Goal: Information Seeking & Learning: Learn about a topic

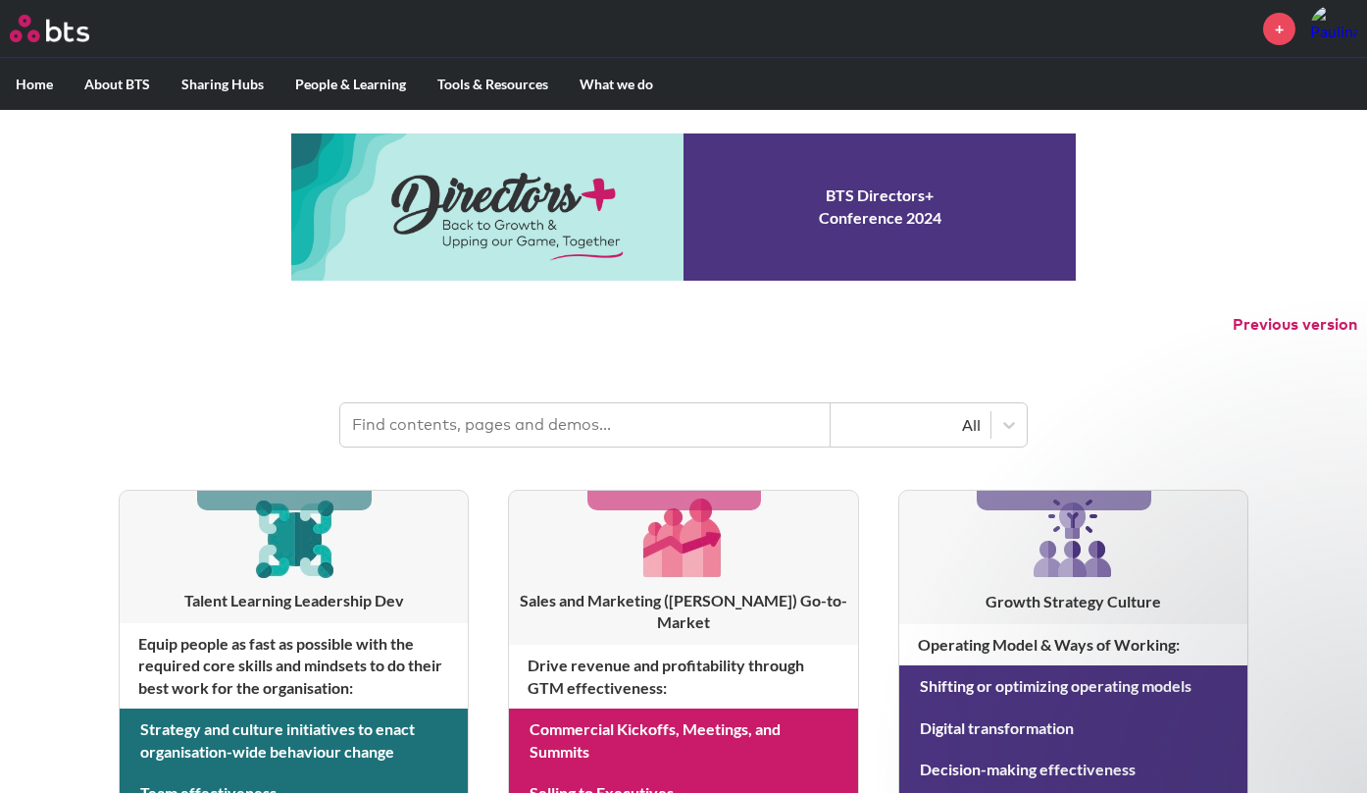
click at [586, 419] on input "text" at bounding box center [585, 424] width 490 height 43
type input "total access"
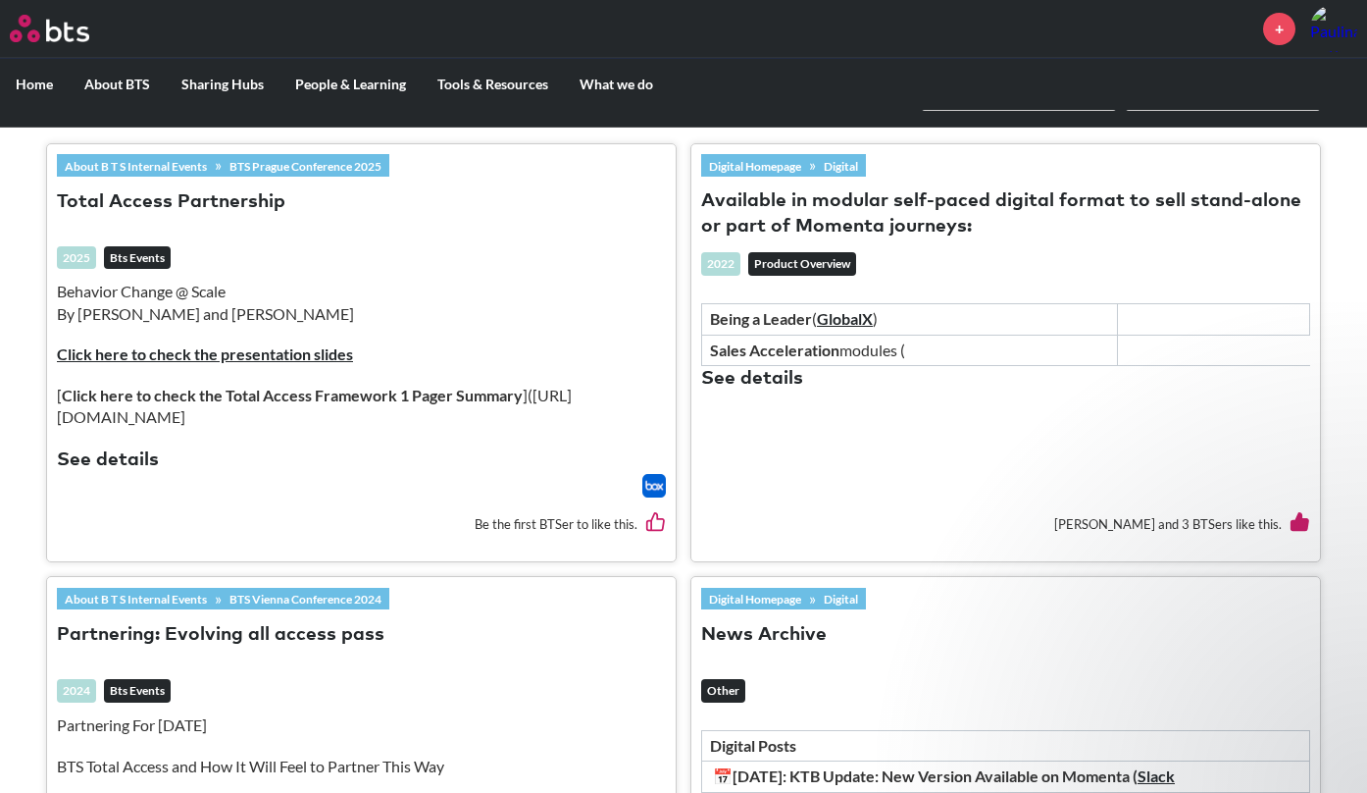
scroll to position [600, 0]
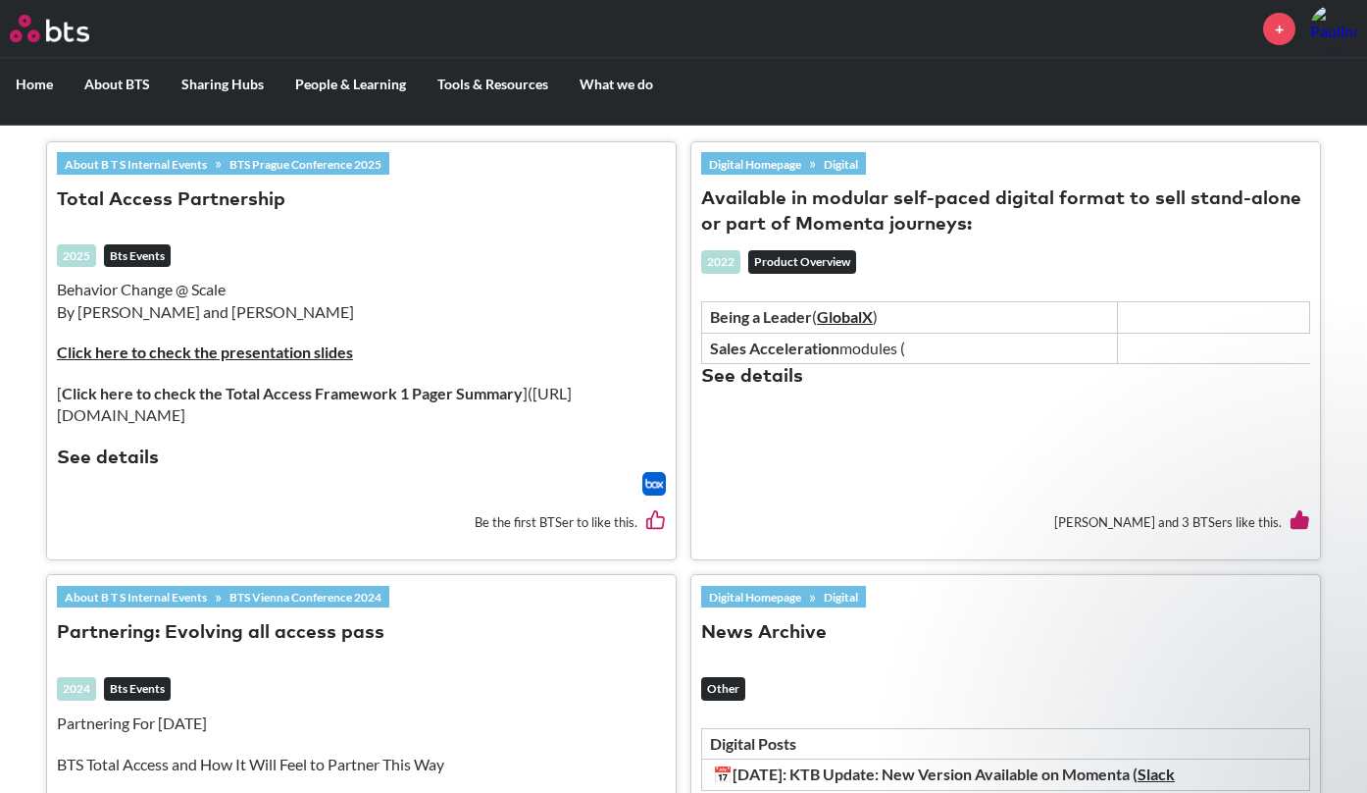
click at [762, 369] on button "See details" at bounding box center [752, 377] width 102 height 26
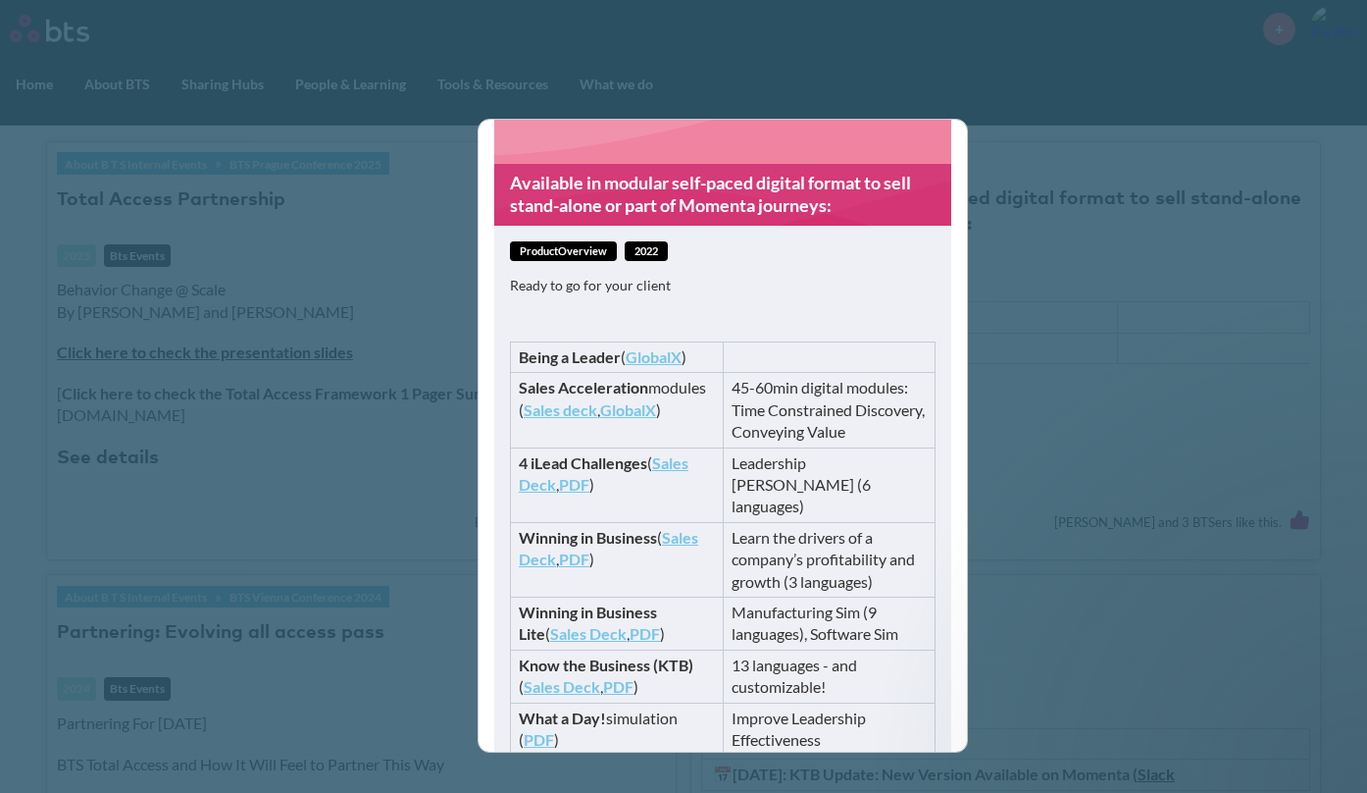
scroll to position [0, 0]
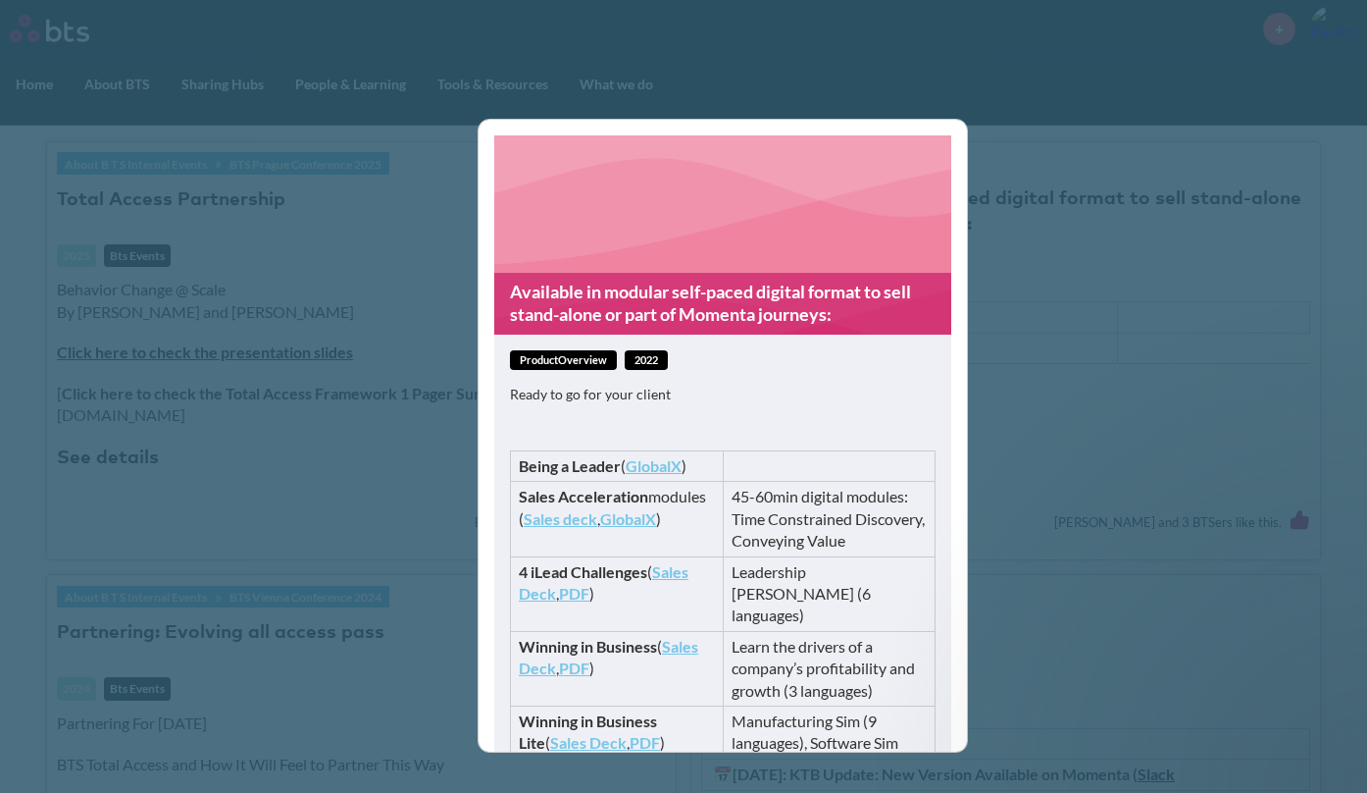
click at [1058, 384] on div "Available in modular self-paced digital format to sell stand-alone or part of M…" at bounding box center [683, 396] width 1367 height 793
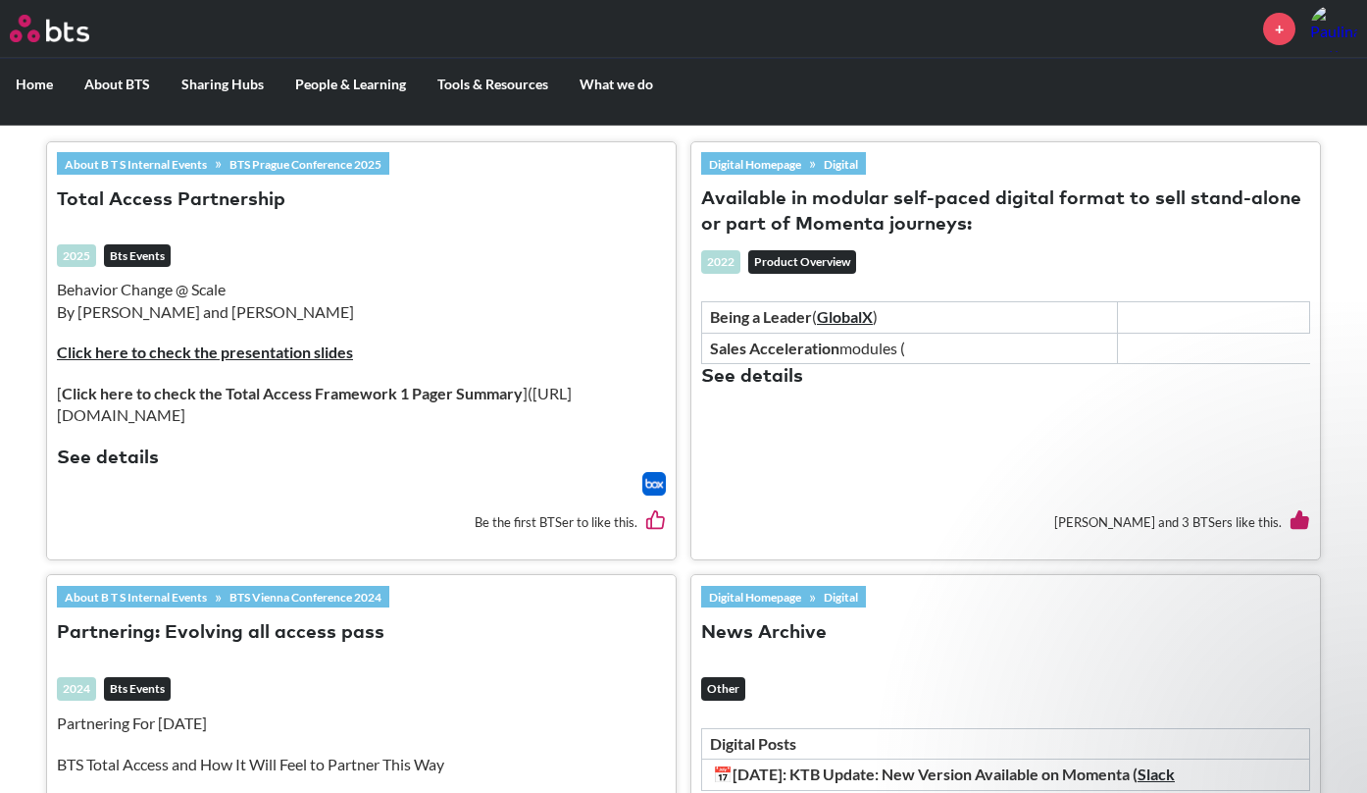
click at [119, 445] on button "See details" at bounding box center [108, 458] width 102 height 26
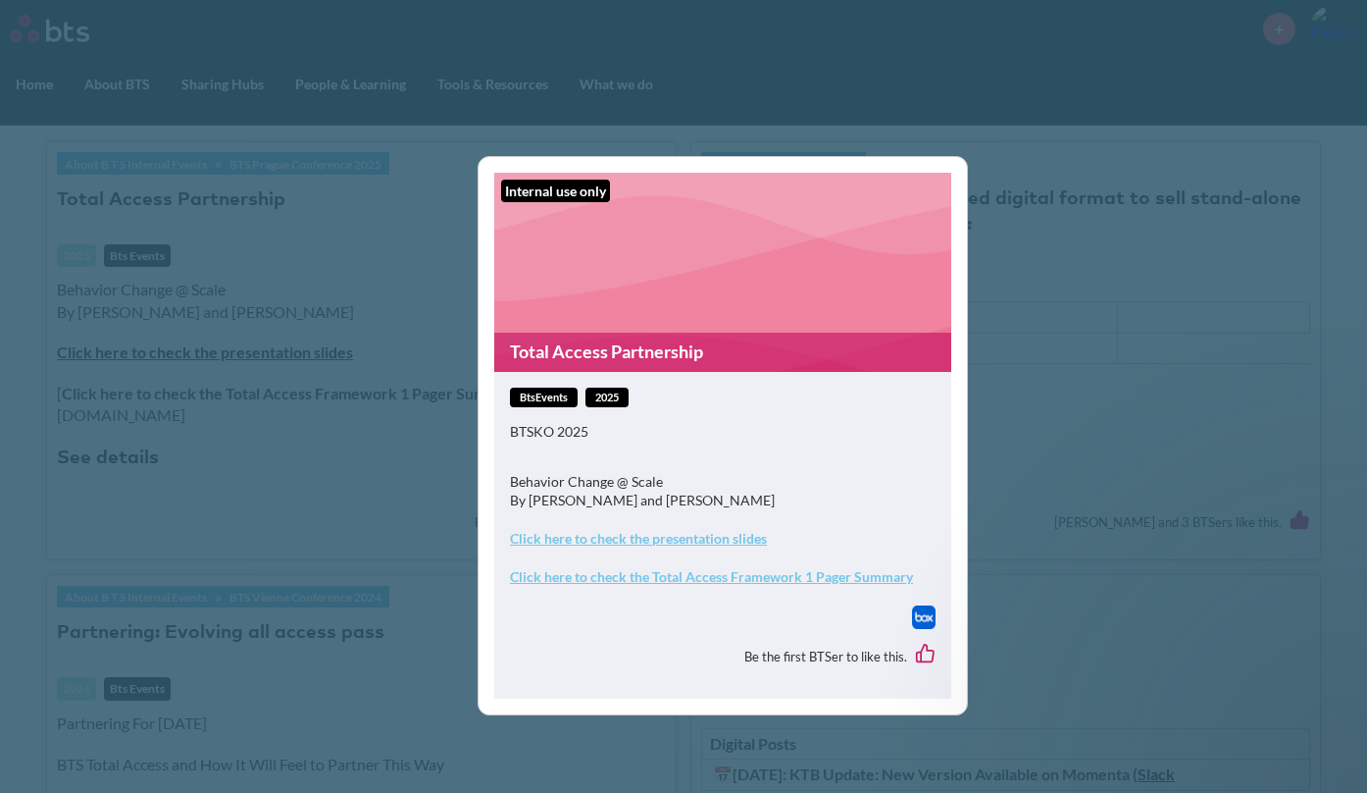
click at [1010, 456] on div "Internal use only Total Access Partnership btsEvents 2025 BTSKO 2025 Behavior C…" at bounding box center [683, 396] width 1367 height 793
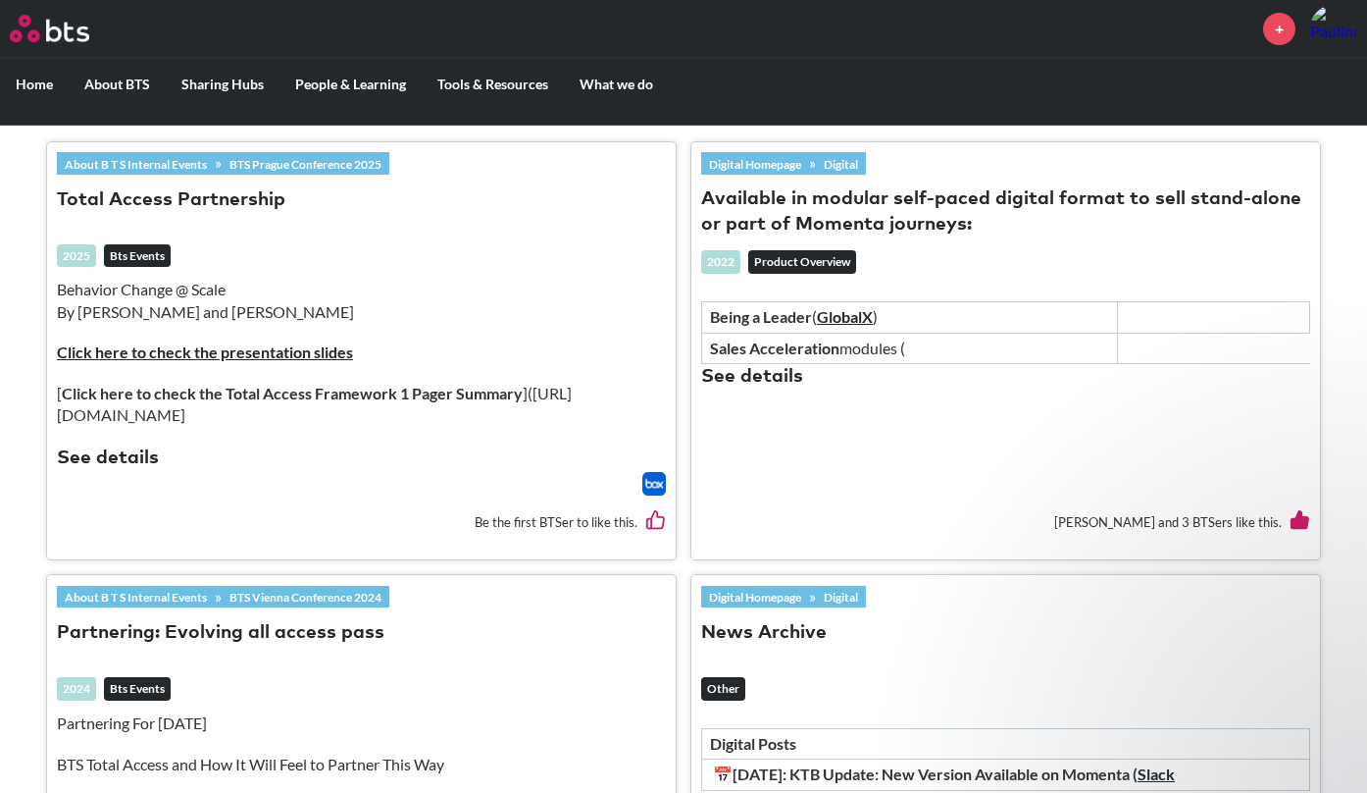
click at [89, 445] on button "See details" at bounding box center [108, 458] width 102 height 26
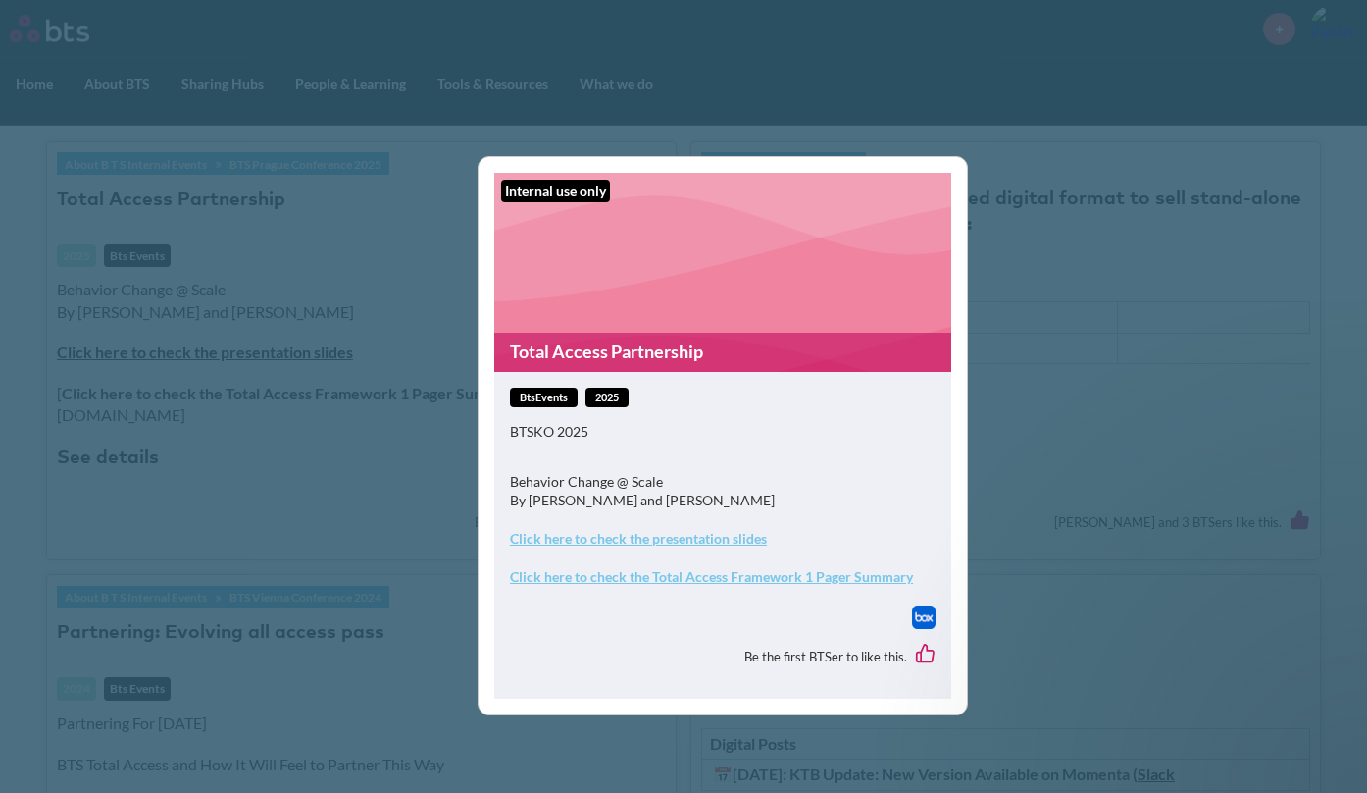
click at [1058, 429] on div "Internal use only Total Access Partnership btsEvents 2025 BTSKO 2025 Behavior C…" at bounding box center [683, 396] width 1367 height 793
